Goal: Task Accomplishment & Management: Use online tool/utility

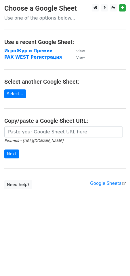
click at [20, 50] on strong "ИгроЖур и Премии" at bounding box center [28, 50] width 48 height 5
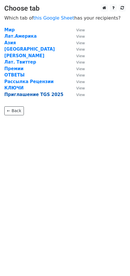
click at [16, 95] on strong "Приглашение TGS 2025" at bounding box center [33, 94] width 59 height 5
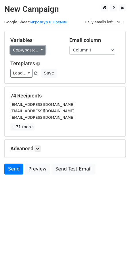
click at [39, 49] on link "Copy/paste..." at bounding box center [27, 50] width 35 height 9
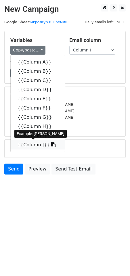
click at [34, 147] on link "{{Column J}}" at bounding box center [38, 144] width 54 height 9
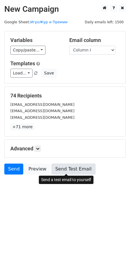
click at [70, 170] on link "Send Test Email" at bounding box center [73, 169] width 44 height 11
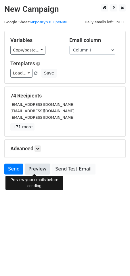
click at [36, 166] on link "Preview" at bounding box center [37, 169] width 25 height 11
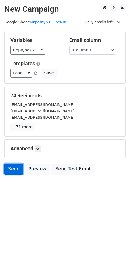
click at [11, 170] on link "Send" at bounding box center [13, 169] width 19 height 11
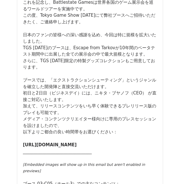
scroll to position [1425, 0]
